Goal: Information Seeking & Learning: Learn about a topic

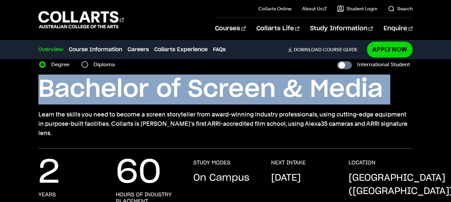
scroll to position [30, 0]
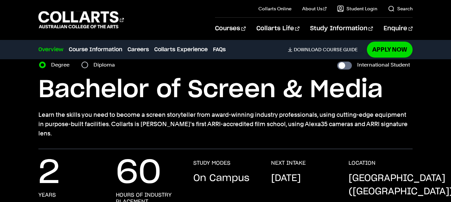
click at [90, 70] on section "Home Courses Screen & Media Course variant Degree Diploma International Student…" at bounding box center [225, 89] width 374 height 120
click at [83, 64] on input "Diploma" at bounding box center [84, 65] width 7 height 7
radio input "true"
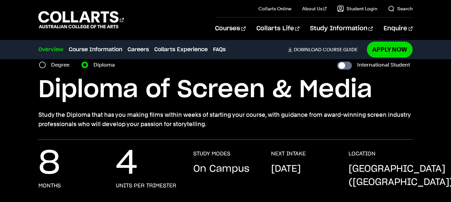
click at [91, 90] on h1 "Diploma of Screen & Media" at bounding box center [225, 90] width 374 height 30
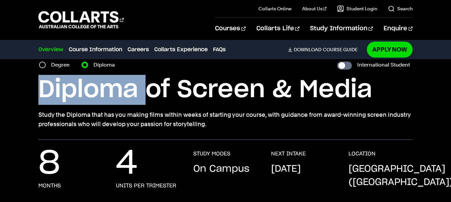
click at [91, 90] on h1 "Diploma of Screen & Media" at bounding box center [225, 90] width 374 height 30
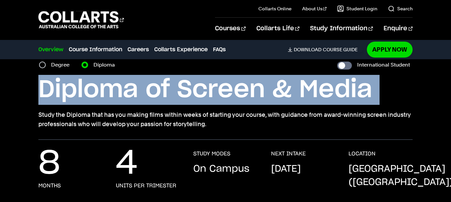
click at [91, 90] on h1 "Diploma of Screen & Media" at bounding box center [225, 90] width 374 height 30
copy div "Diploma of Screen & Media"
